Goal: Information Seeking & Learning: Find specific page/section

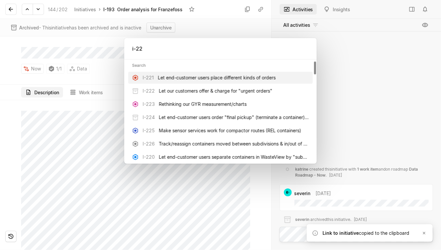
type input "i-226"
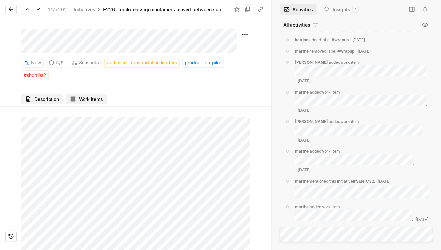
click at [88, 96] on button "Work items" at bounding box center [86, 98] width 41 height 11
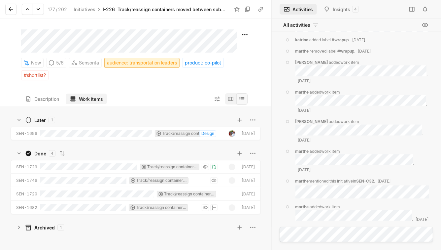
scroll to position [143, 271]
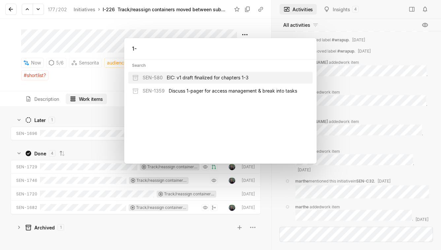
type input "1"
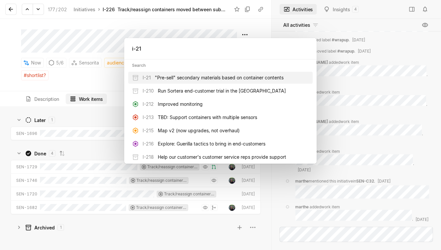
type input "i-211"
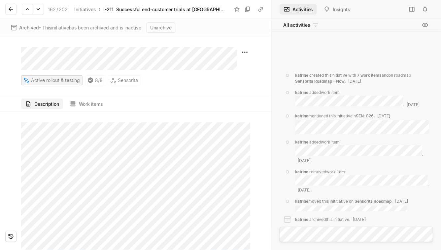
click at [34, 78] on html "Sensorita Search / Updates g then u My work = Feedback g then f Roadmaps g then…" at bounding box center [220, 125] width 441 height 250
click at [150, 126] on html "Sensorita Search / Updates g then u My work = Feedback g then f Roadmaps g then…" at bounding box center [220, 125] width 441 height 250
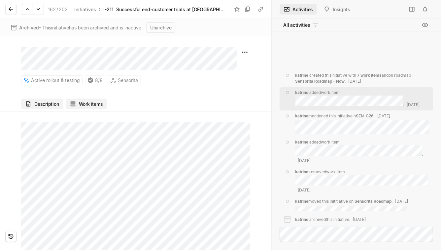
click at [76, 100] on button "Work items" at bounding box center [86, 103] width 41 height 11
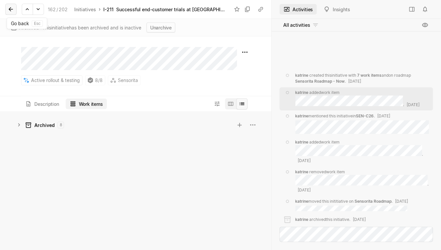
click at [11, 11] on icon at bounding box center [11, 9] width 7 height 7
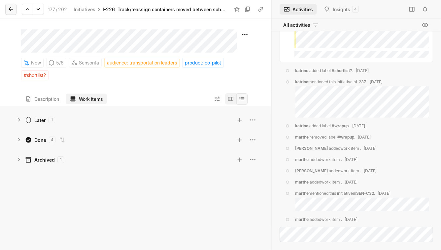
scroll to position [-238, 0]
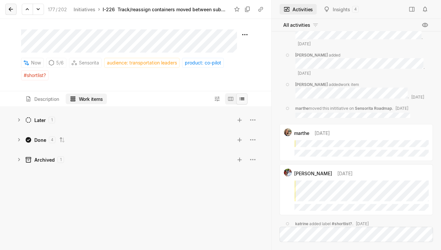
click at [11, 10] on icon at bounding box center [11, 9] width 7 height 7
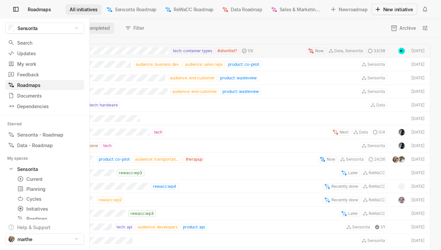
scroll to position [212, 441]
click at [25, 83] on div "Roadmaps" at bounding box center [29, 85] width 42 height 7
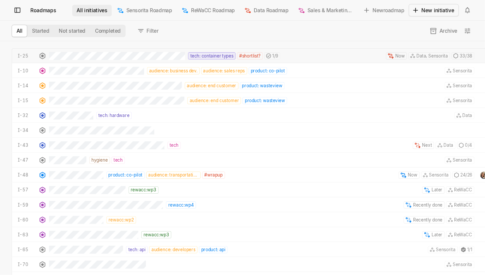
scroll to position [0, 0]
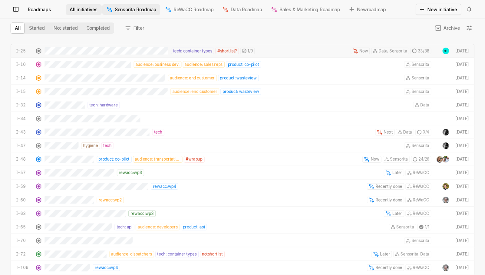
click at [133, 9] on span "Sensorita Roadmap" at bounding box center [136, 9] width 42 height 7
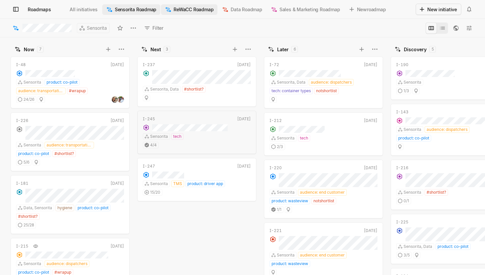
click at [190, 8] on span "ReWaCC Roadmap" at bounding box center [194, 9] width 40 height 7
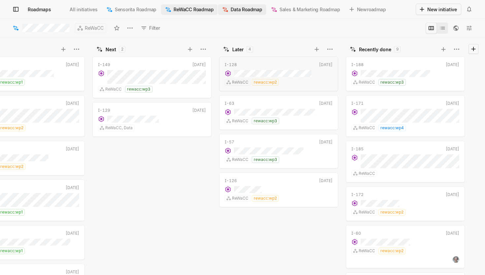
click at [236, 10] on span "Data Roadmap" at bounding box center [246, 9] width 31 height 7
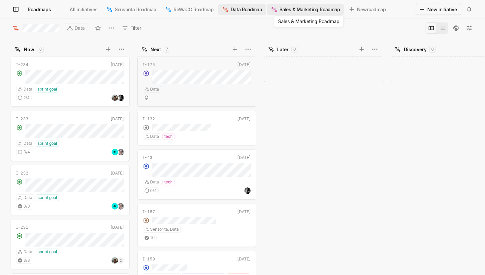
click at [298, 8] on span "Sales & Marketing Roadmap" at bounding box center [310, 9] width 61 height 7
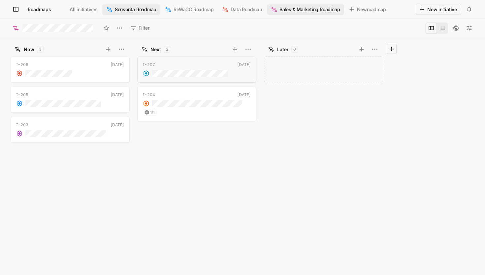
click at [130, 9] on span "Sensorita Roadmap" at bounding box center [136, 9] width 42 height 7
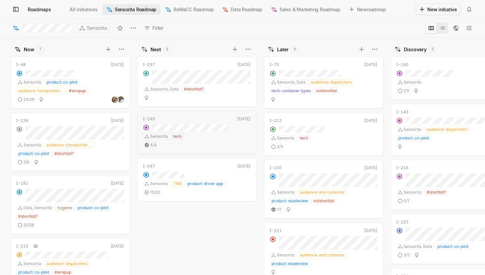
scroll to position [0, 172]
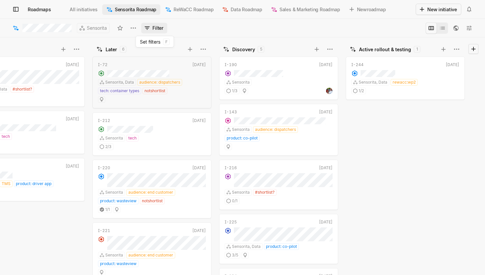
click at [145, 29] on icon at bounding box center [147, 28] width 7 height 7
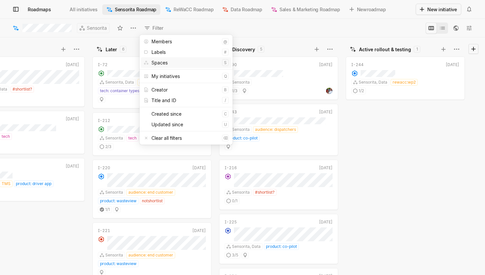
click at [360, 155] on div "I-244 [DATE] Sensorita, Data rewacc:wp2 1 / 2" at bounding box center [407, 164] width 122 height 220
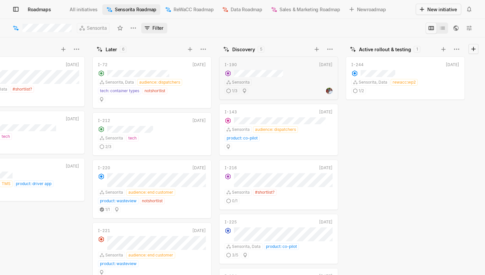
click at [154, 30] on button "Filter" at bounding box center [154, 28] width 26 height 11
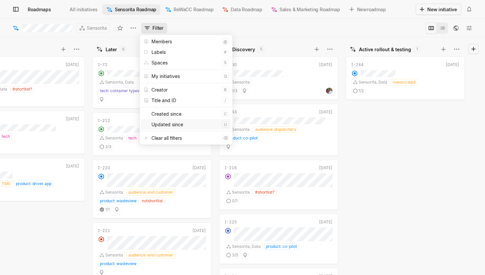
click at [419, 135] on div "I-244 [DATE] Sensorita, Data rewacc:wp2 1 / 2" at bounding box center [407, 164] width 122 height 220
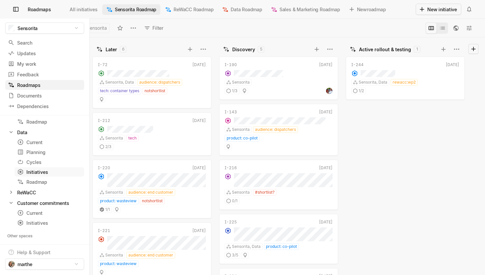
click at [37, 171] on div "Initiatives" at bounding box center [37, 171] width 40 height 7
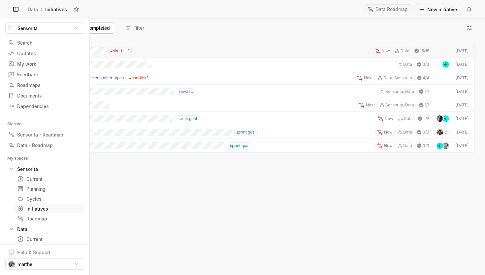
click at [35, 209] on div "Initiatives" at bounding box center [37, 208] width 40 height 7
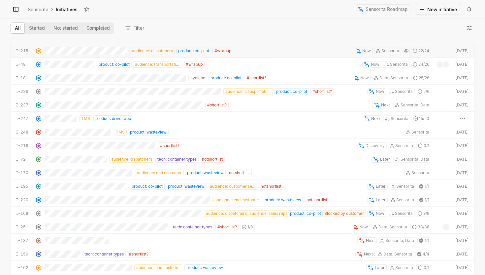
scroll to position [237, 485]
click at [100, 30] on button "Completed" at bounding box center [98, 28] width 32 height 11
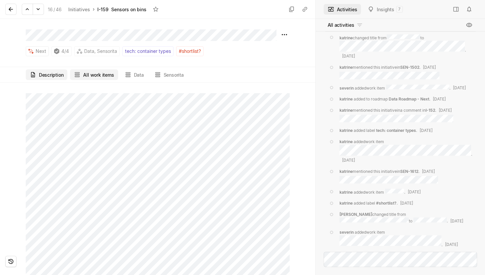
click at [92, 70] on button "All work items" at bounding box center [94, 74] width 48 height 11
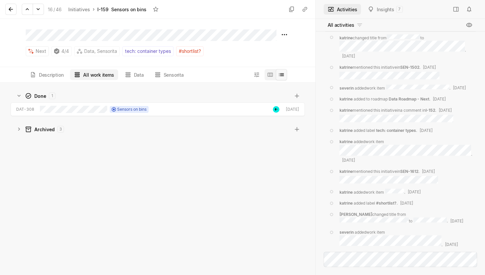
scroll to position [192, 315]
click at [23, 131] on div "Archived 3" at bounding box center [154, 129] width 276 height 7
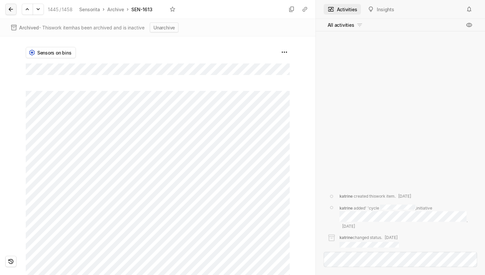
click at [9, 10] on icon at bounding box center [11, 9] width 4 height 4
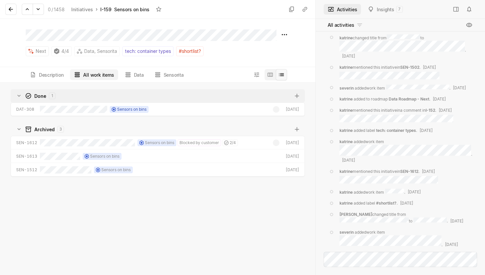
scroll to position [192, 315]
click at [8, 12] on icon at bounding box center [11, 9] width 7 height 7
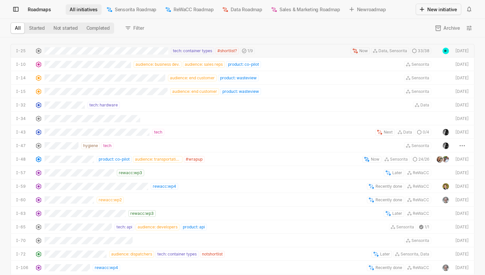
scroll to position [237, 485]
click at [95, 34] on div "All Started Not started Completed Filter Archive" at bounding box center [242, 28] width 485 height 18
click at [95, 30] on button "Completed" at bounding box center [98, 28] width 32 height 11
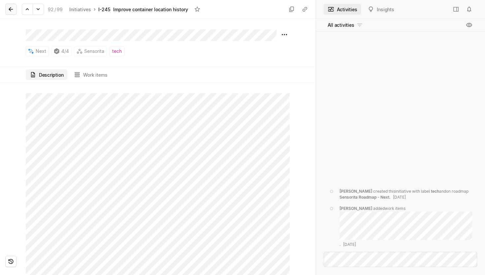
click at [8, 10] on icon at bounding box center [11, 9] width 7 height 7
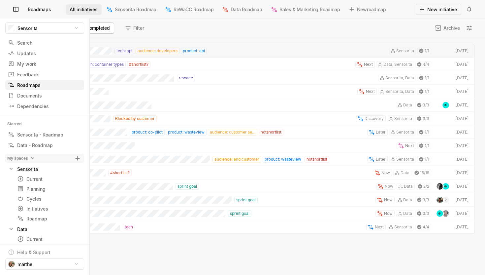
scroll to position [237, 485]
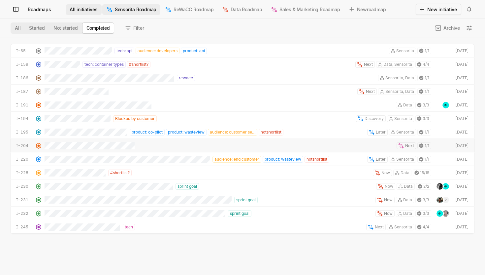
click at [130, 9] on span "Sensorita Roadmap" at bounding box center [136, 9] width 42 height 7
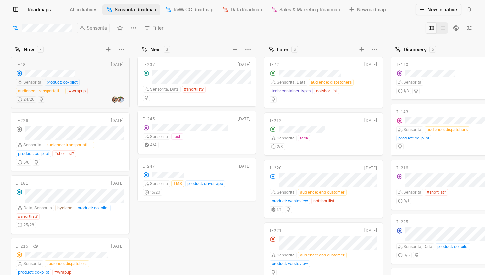
scroll to position [0, 172]
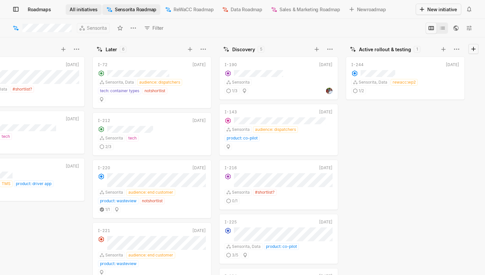
click at [82, 11] on span "All initiatives" at bounding box center [84, 9] width 28 height 7
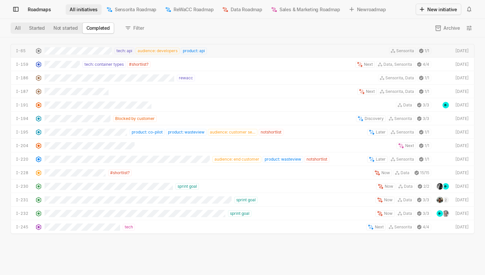
scroll to position [237, 485]
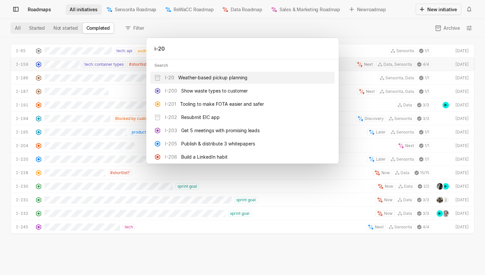
type input "i-200"
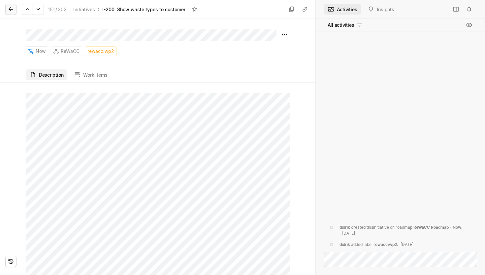
click at [10, 8] on icon at bounding box center [11, 9] width 4 height 4
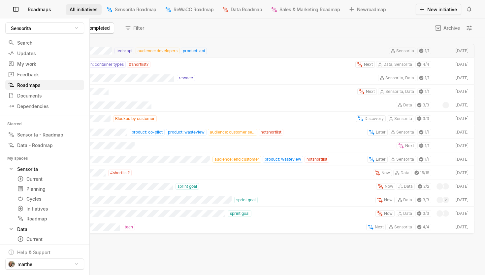
scroll to position [237, 485]
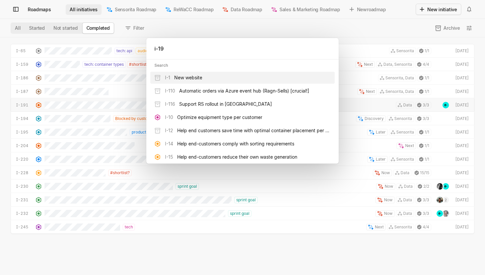
type input "i-194"
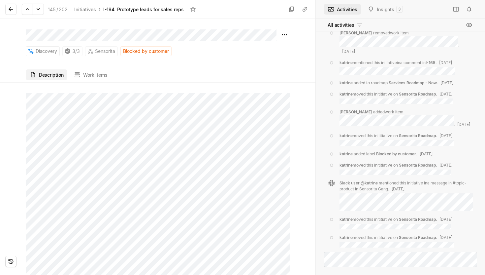
scroll to position [251, 0]
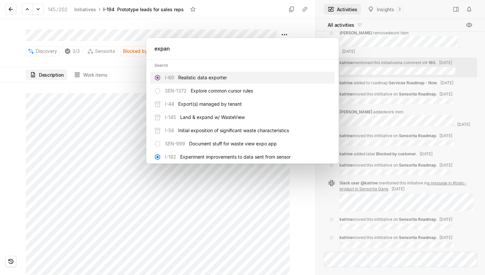
type input "expand"
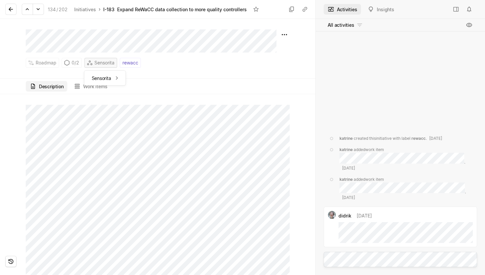
click at [108, 61] on span "Sensorita" at bounding box center [104, 62] width 20 height 9
click at [109, 62] on span "Sensorita" at bounding box center [104, 62] width 20 height 9
click at [112, 80] on button "Sensorita" at bounding box center [105, 78] width 39 height 11
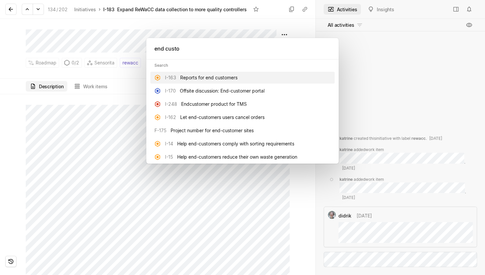
type input "end custom"
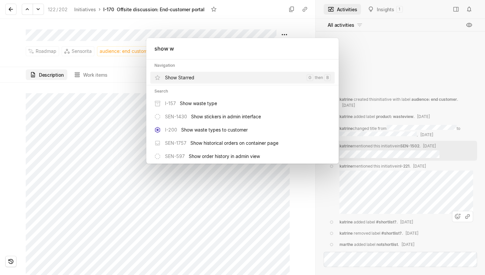
type input "show wa"
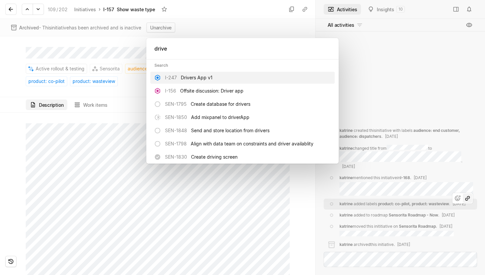
type input "driver"
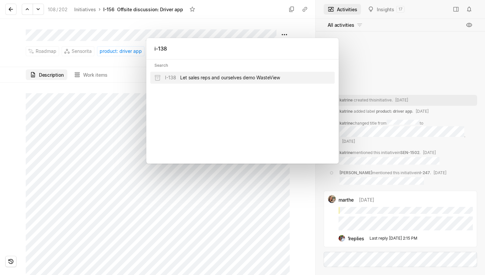
type input "i-138"
click at [166, 46] on input "i-62" at bounding box center [243, 48] width 193 height 20
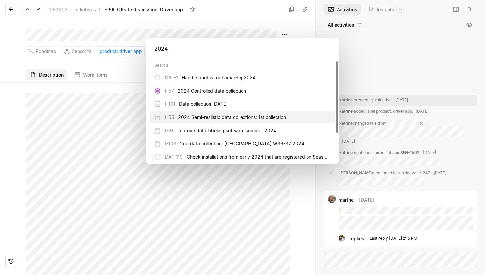
type input "2024"
click at [197, 117] on span "2024 Semi-realistic data collections: 1st collection" at bounding box center [232, 117] width 108 height 7
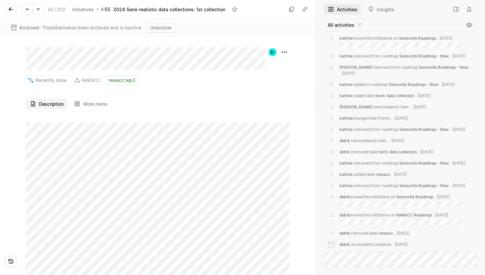
scroll to position [-80, 0]
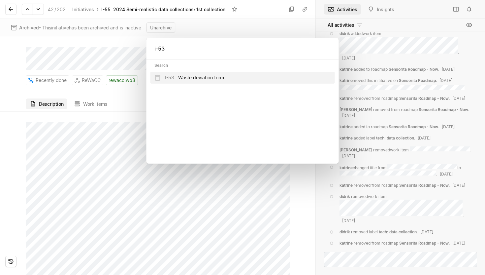
type input "i-53"
click at [181, 80] on span "Waste deviation form" at bounding box center [201, 77] width 46 height 7
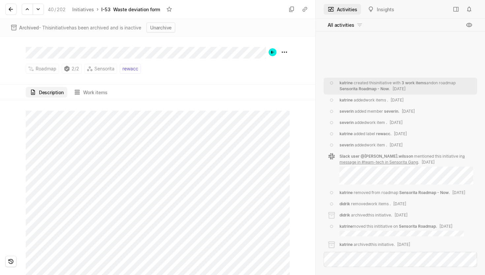
scroll to position [-3, 0]
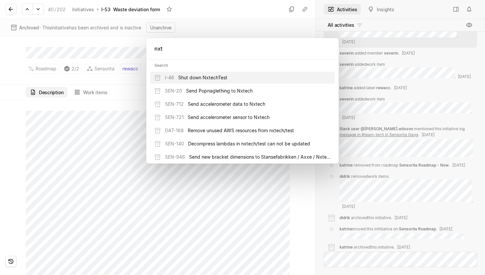
click at [174, 47] on input "nxt" at bounding box center [243, 48] width 193 height 20
click at [172, 49] on input "nxt" at bounding box center [243, 48] width 193 height 20
click at [172, 46] on input "nxt" at bounding box center [243, 48] width 193 height 20
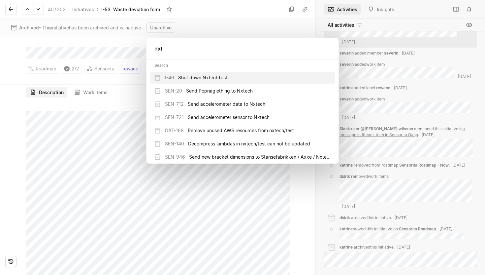
click at [172, 46] on input "nxt" at bounding box center [243, 48] width 193 height 20
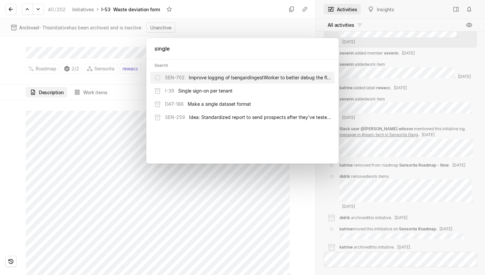
click at [178, 50] on input "single" at bounding box center [243, 48] width 193 height 20
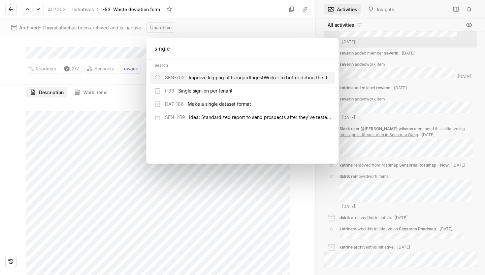
click at [178, 50] on input "single" at bounding box center [243, 48] width 193 height 20
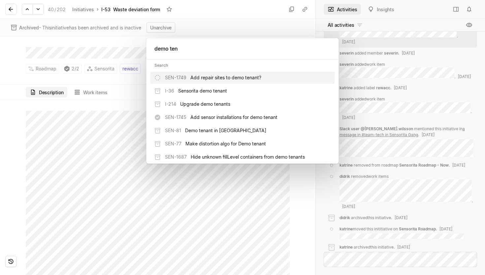
click at [174, 49] on input "demo ten" at bounding box center [243, 48] width 193 height 20
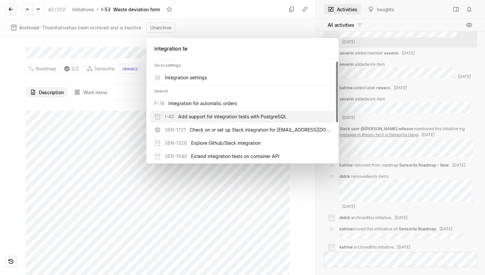
type input "integration te"
click at [181, 114] on span "Add support for integration tests with PostgreSQL" at bounding box center [232, 116] width 109 height 7
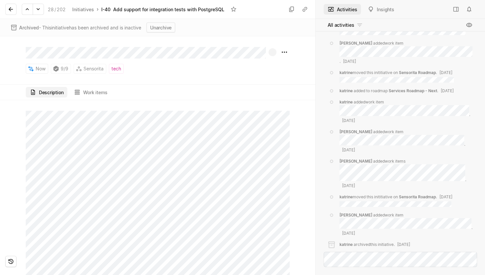
scroll to position [-60, 0]
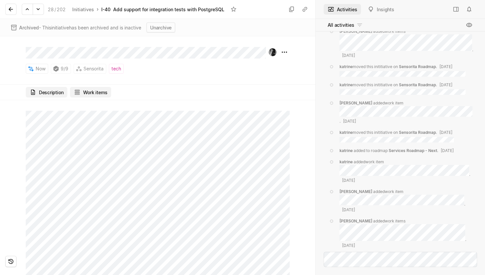
click at [88, 90] on button "Work items" at bounding box center [90, 92] width 41 height 11
click at [46, 90] on button "Description" at bounding box center [47, 92] width 42 height 11
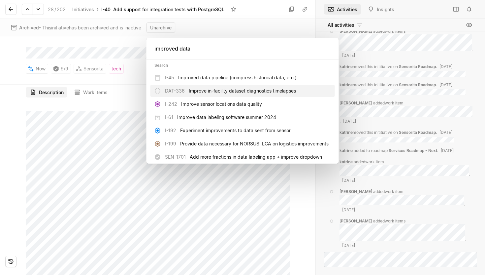
click at [177, 50] on input "improved data" at bounding box center [243, 48] width 193 height 20
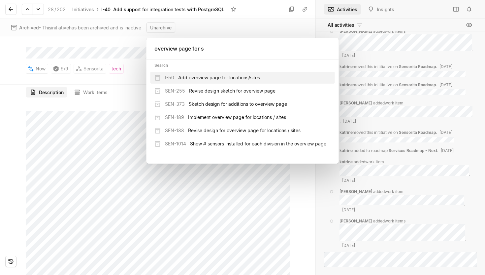
click at [181, 47] on input "overview page for s" at bounding box center [243, 48] width 193 height 20
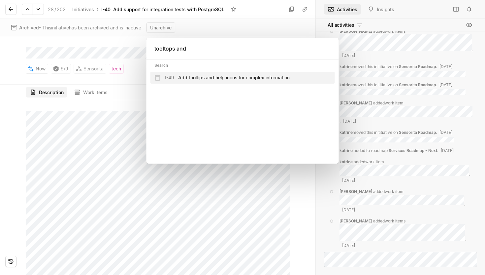
click at [191, 48] on input "tooltops and" at bounding box center [243, 48] width 193 height 20
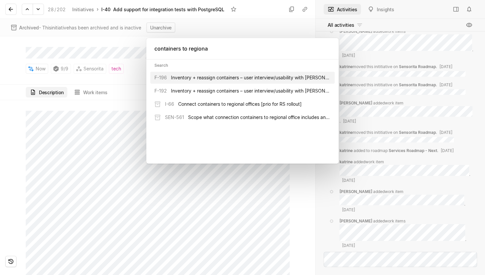
click at [176, 45] on input "containers to regiona" at bounding box center [243, 48] width 193 height 20
type input "l"
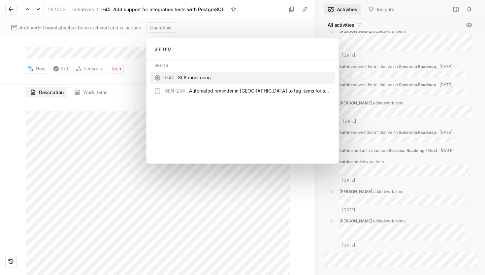
click at [173, 48] on input "sla mo" at bounding box center [243, 48] width 193 height 20
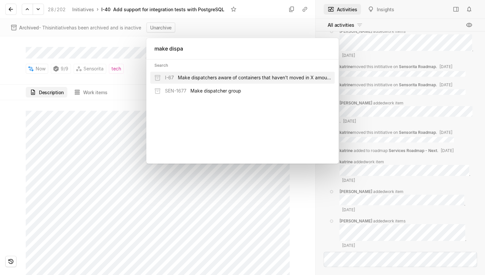
type input "make dispa"
click at [181, 77] on span "Make dispatchers aware of containers that haven't moved in X amount of time" at bounding box center [254, 77] width 153 height 7
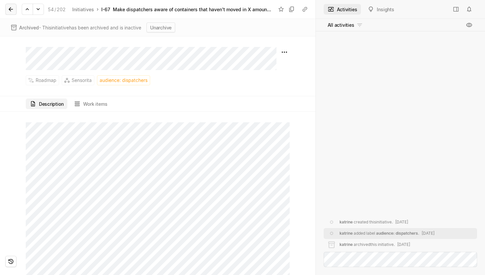
click at [13, 12] on icon at bounding box center [11, 9] width 7 height 7
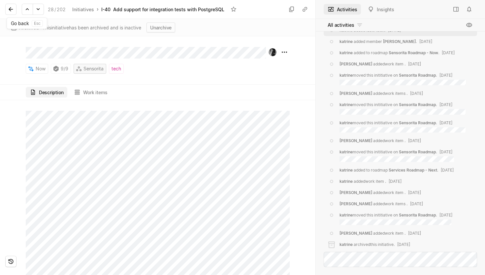
scroll to position [-60, 0]
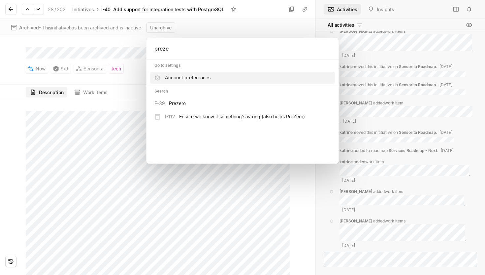
click at [175, 47] on input "preze" at bounding box center [243, 48] width 193 height 20
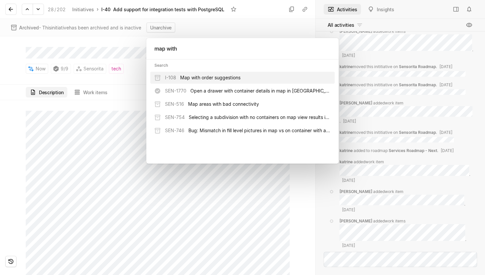
type input "map with"
click at [218, 74] on span "Map with order suggestions" at bounding box center [210, 77] width 60 height 7
